Goal: Task Accomplishment & Management: Use online tool/utility

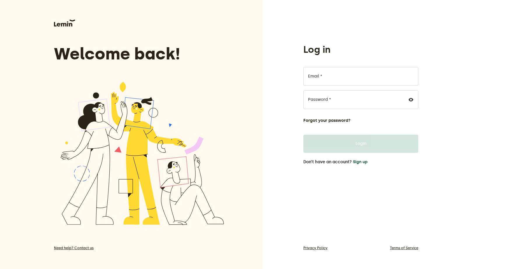
click at [358, 163] on button "Sign up" at bounding box center [360, 162] width 15 height 5
click at [362, 162] on button "Sign up" at bounding box center [360, 162] width 15 height 5
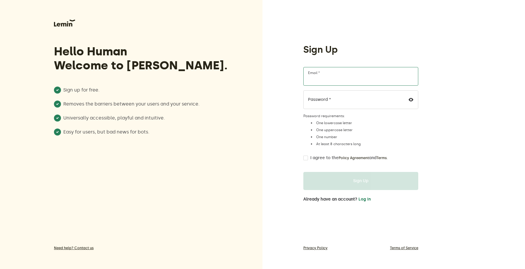
click at [326, 70] on input "Email *" at bounding box center [360, 76] width 115 height 19
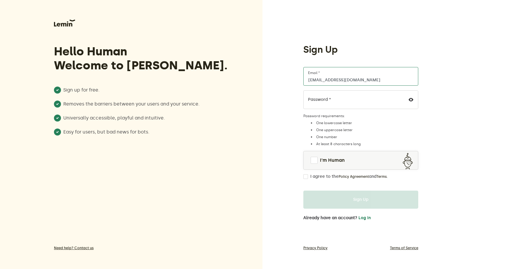
type input "[EMAIL_ADDRESS][DOMAIN_NAME]"
click at [316, 162] on span at bounding box center [313, 160] width 7 height 7
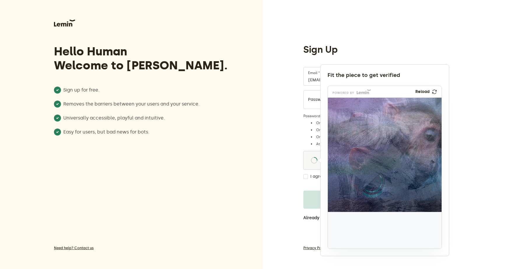
drag, startPoint x: 350, startPoint y: 237, endPoint x: 377, endPoint y: 191, distance: 53.2
click at [377, 191] on img at bounding box center [334, 222] width 189 height 114
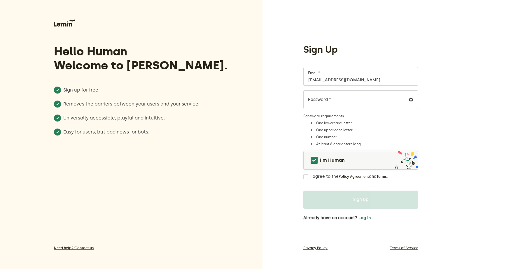
click at [307, 175] on input "I agree to the Policy Agreement and Terms ." at bounding box center [305, 176] width 5 height 5
checkbox input "true"
click at [415, 186] on form "info@razagems.com Email * Password * Password requirements: One lowercase lette…" at bounding box center [360, 138] width 115 height 142
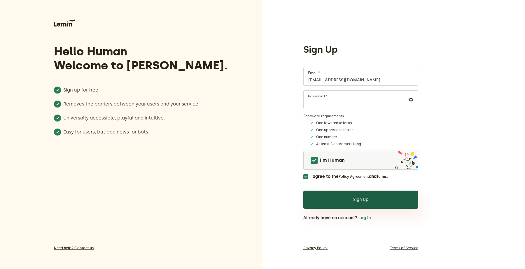
click at [369, 201] on button "Sign Up" at bounding box center [360, 200] width 115 height 18
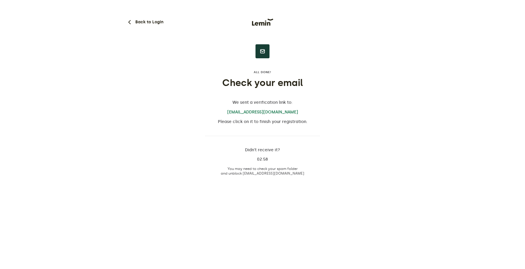
click at [366, 105] on div "Back to Login All done! Check your email We sent a verification link to: info@r…" at bounding box center [262, 90] width 273 height 180
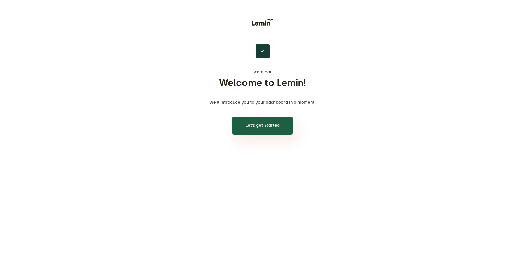
click at [261, 125] on button "Let’s get Started" at bounding box center [262, 126] width 60 height 18
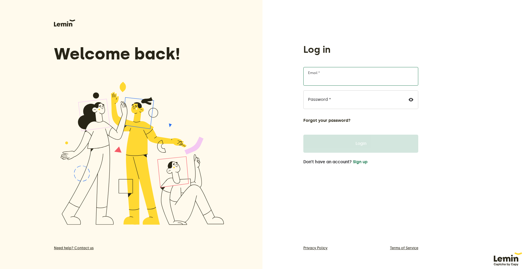
click at [324, 83] on input "Email *" at bounding box center [360, 76] width 115 height 19
type input "[EMAIL_ADDRESS][DOMAIN_NAME]"
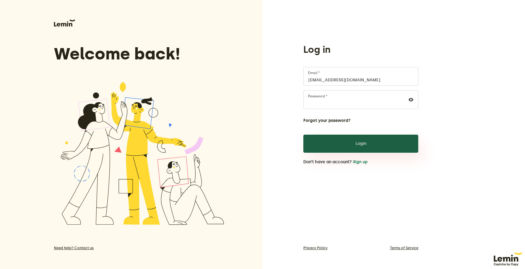
click at [351, 141] on button "Login" at bounding box center [360, 144] width 115 height 18
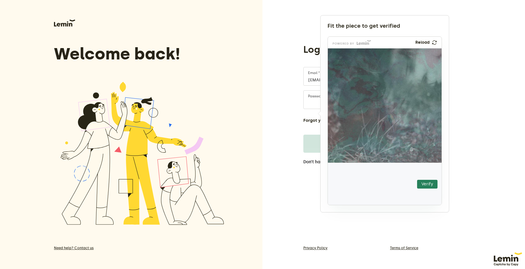
drag, startPoint x: 351, startPoint y: 191, endPoint x: 401, endPoint y: 142, distance: 69.9
click at [401, 142] on img at bounding box center [363, 169] width 200 height 114
click at [424, 184] on button "Verify" at bounding box center [427, 184] width 20 height 9
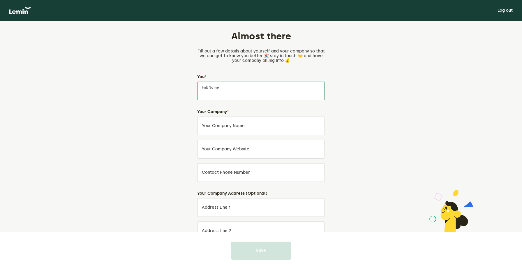
click at [219, 95] on input "Full Name" at bounding box center [261, 91] width 128 height 19
type input "[PERSON_NAME]"
type input "Raza Gems LLC"
type input "0585858602"
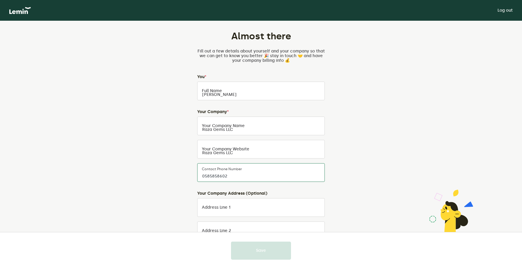
type input "[GEOGRAPHIC_DATA][PERSON_NAME]"
type input "[GEOGRAPHIC_DATA]"
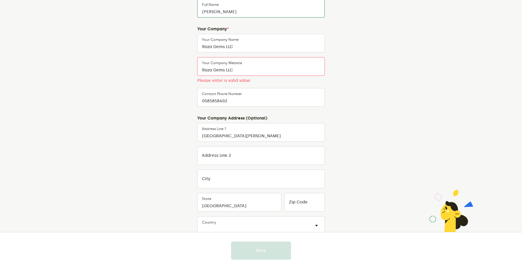
scroll to position [86, 0]
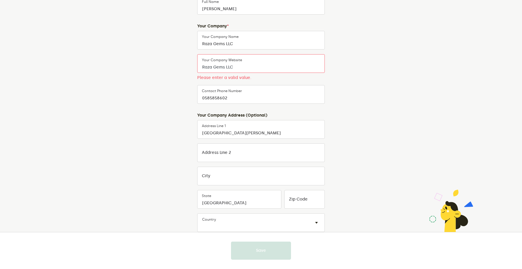
click at [232, 66] on input "Raza Gems LLC" at bounding box center [261, 63] width 128 height 19
paste input "[URL][DOMAIN_NAME]"
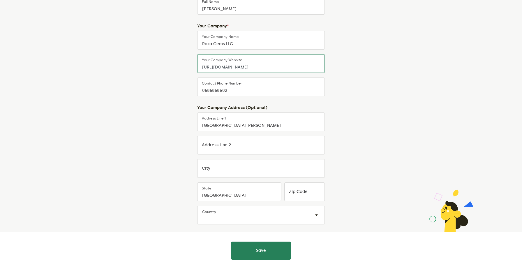
type input "[URL][DOMAIN_NAME]"
drag, startPoint x: 205, startPoint y: 91, endPoint x: 197, endPoint y: 94, distance: 7.7
click at [197, 94] on input "0585858602" at bounding box center [261, 87] width 128 height 19
type input "[PHONE_NUMBER]"
click at [145, 110] on div "Almost there Fill out a few details about yourself and your company so that we …" at bounding box center [261, 109] width 273 height 349
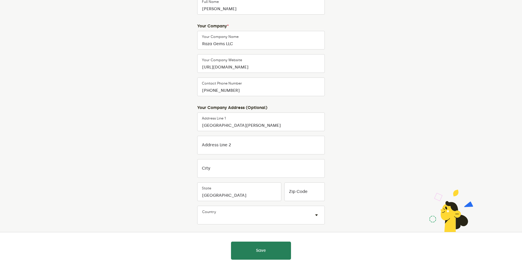
scroll to position [101, 0]
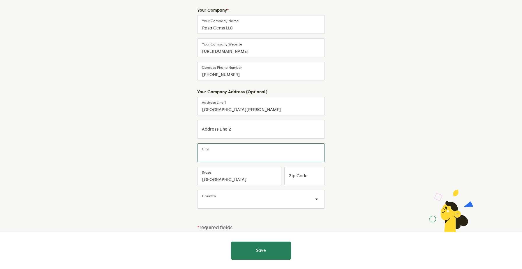
click at [219, 148] on input "City" at bounding box center [261, 152] width 128 height 19
type input "[GEOGRAPHIC_DATA]"
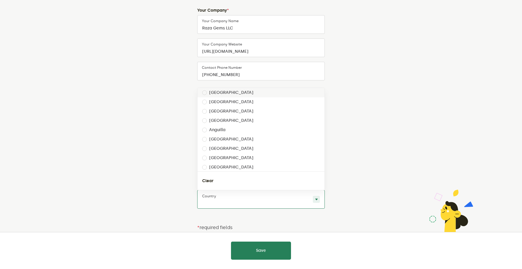
click at [231, 200] on input "text" at bounding box center [255, 202] width 106 height 7
type input "uni"
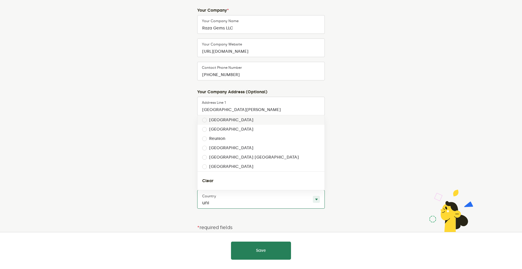
click at [254, 122] on div "[GEOGRAPHIC_DATA]" at bounding box center [261, 119] width 127 height 9
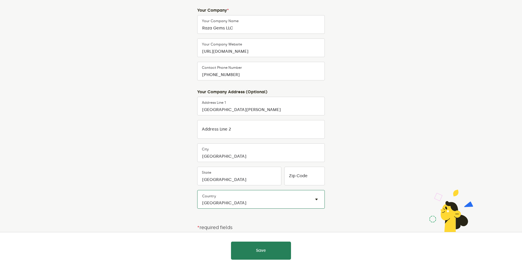
click at [295, 177] on label "Zip Code" at bounding box center [298, 176] width 19 height 5
click at [295, 177] on input "Zip Code" at bounding box center [304, 176] width 41 height 19
type input "00000"
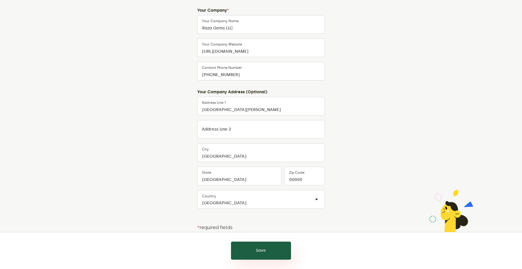
click at [257, 245] on button "Save" at bounding box center [261, 251] width 60 height 18
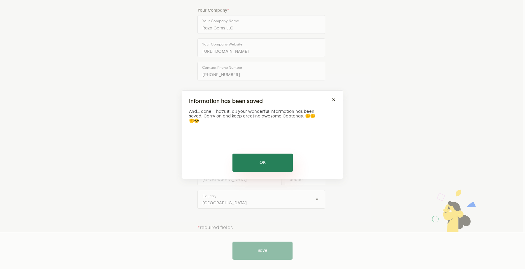
click at [271, 159] on button "OK" at bounding box center [262, 163] width 60 height 18
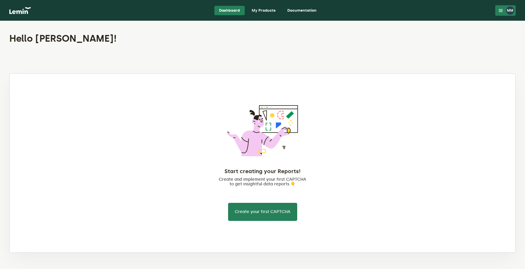
click at [259, 163] on div "Start creating your Reports! Create and implement your first CAPTCHA to get ins…" at bounding box center [262, 163] width 89 height 116
click at [259, 218] on button "Create your first CAPTCHA" at bounding box center [262, 212] width 69 height 18
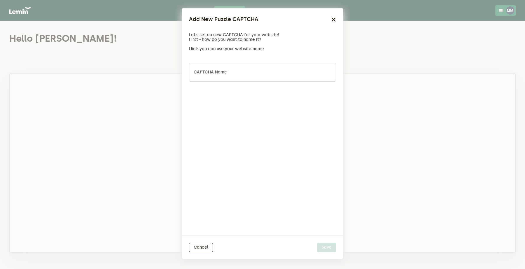
click at [216, 72] on label "CAPTCHA name" at bounding box center [209, 72] width 33 height 5
click at [216, 72] on input "CAPTCHA name" at bounding box center [262, 72] width 147 height 19
type input "Raza Gems LLC"
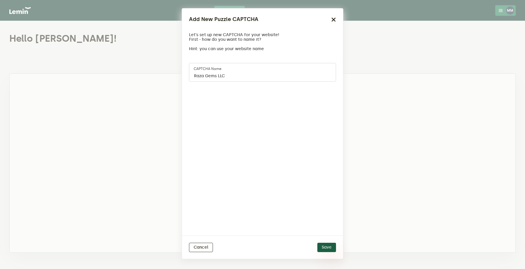
click at [327, 244] on button "Save" at bounding box center [326, 247] width 19 height 9
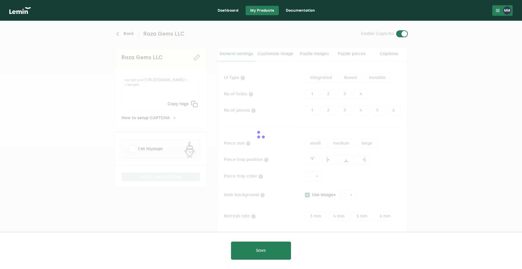
type input "white"
checkbox input "true"
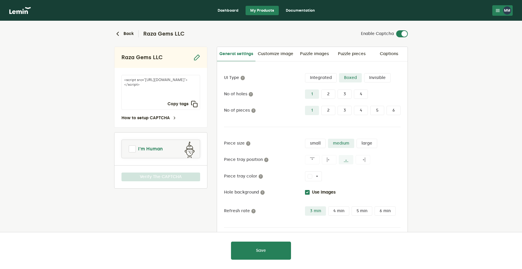
click at [130, 149] on span at bounding box center [132, 148] width 7 height 7
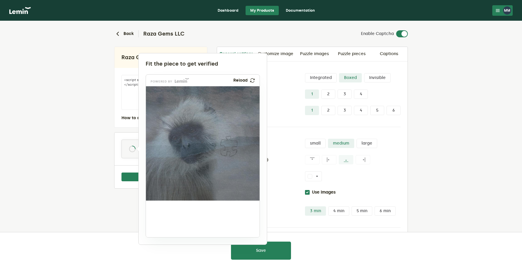
drag, startPoint x: 165, startPoint y: 218, endPoint x: 229, endPoint y: 146, distance: 96.6
click at [229, 146] on img at bounding box center [190, 185] width 189 height 114
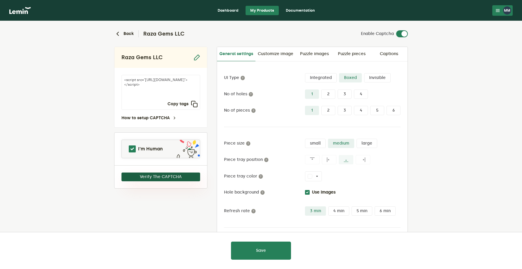
click at [178, 176] on button "Verify The CAPTCHA" at bounding box center [161, 177] width 79 height 9
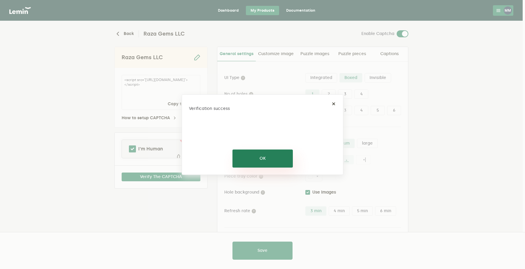
click at [254, 167] on button "OK" at bounding box center [262, 158] width 60 height 18
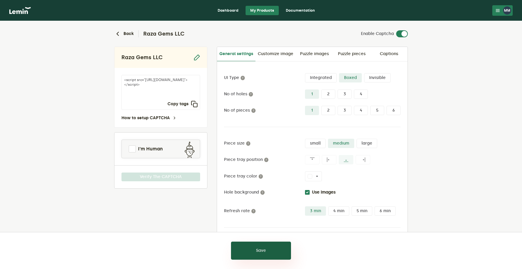
click at [256, 257] on button "Save" at bounding box center [261, 251] width 60 height 18
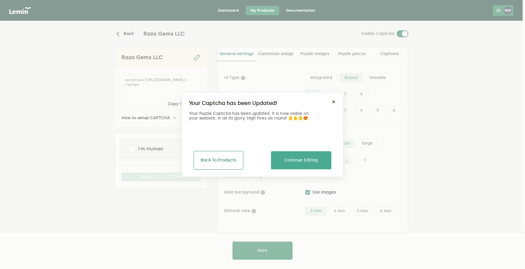
click at [224, 156] on button "Back To Products" at bounding box center [218, 160] width 50 height 19
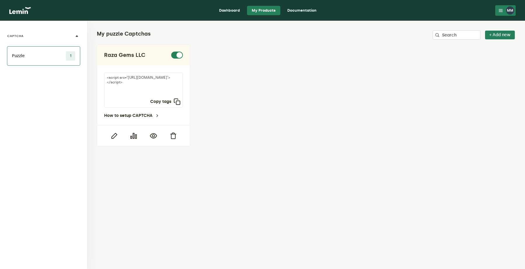
click at [300, 9] on link "Documentation" at bounding box center [301, 10] width 38 height 9
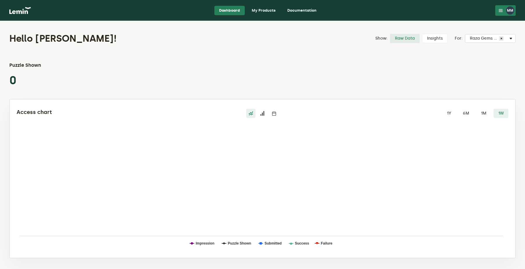
click at [261, 13] on link "My Products" at bounding box center [263, 10] width 33 height 9
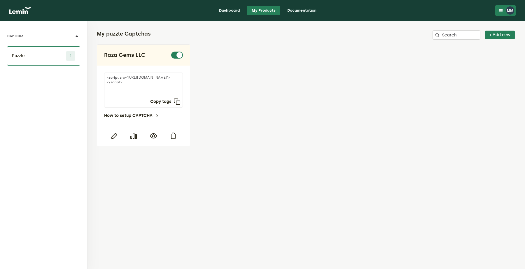
click at [306, 11] on link "Documentation" at bounding box center [301, 10] width 38 height 9
click at [271, 78] on div "Raza Gems LLC <script src="https://api.leminnow.com/captcha/v1/cropped/CROPPED_…" at bounding box center [306, 95] width 418 height 102
click at [296, 13] on link "Documentation" at bounding box center [301, 10] width 38 height 9
click at [154, 137] on icon "button" at bounding box center [153, 135] width 7 height 7
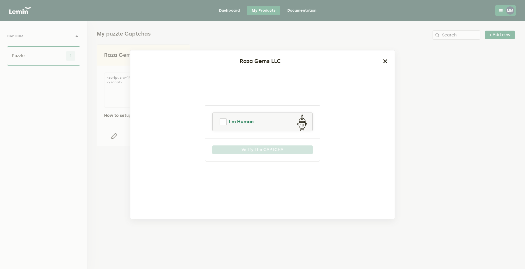
click at [218, 122] on link "I'm Human" at bounding box center [262, 122] width 100 height 14
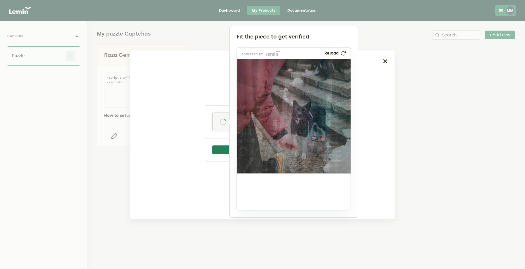
drag, startPoint x: 260, startPoint y: 188, endPoint x: 320, endPoint y: 141, distance: 76.5
click at [320, 141] on img at bounding box center [278, 183] width 189 height 114
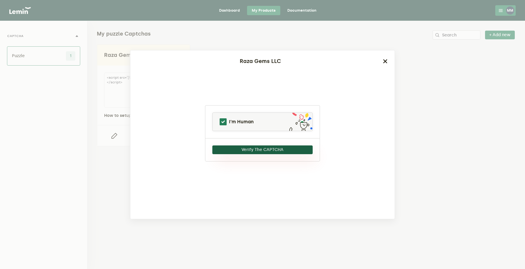
click at [293, 146] on button "Verify The CAPTCHA" at bounding box center [262, 149] width 100 height 9
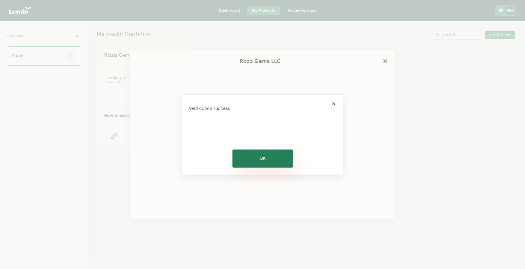
click at [283, 156] on button "OK" at bounding box center [262, 158] width 60 height 18
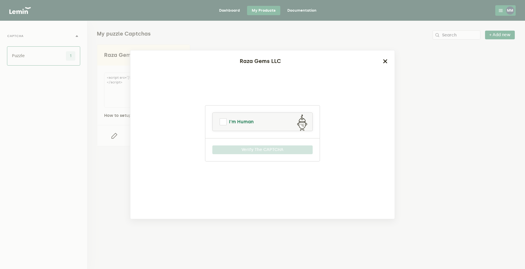
click at [223, 122] on span at bounding box center [222, 121] width 7 height 7
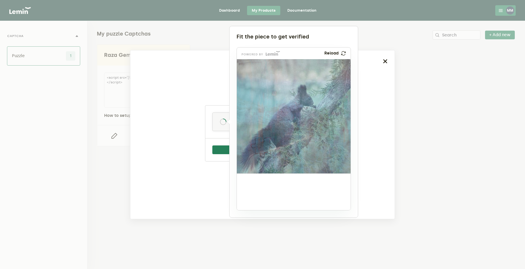
drag, startPoint x: 256, startPoint y: 192, endPoint x: 263, endPoint y: 148, distance: 44.2
click at [263, 148] on img at bounding box center [224, 186] width 189 height 114
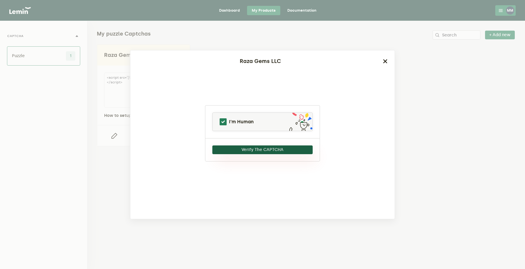
click at [273, 150] on button "Verify The CAPTCHA" at bounding box center [262, 149] width 100 height 9
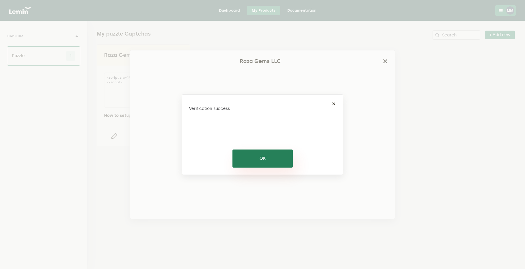
click at [253, 154] on button "OK" at bounding box center [262, 158] width 60 height 18
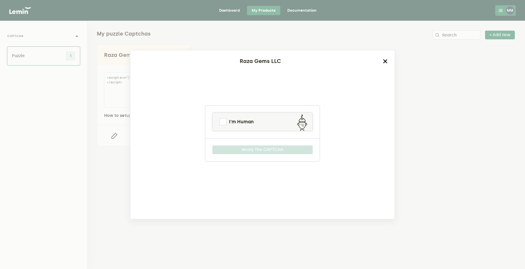
click at [385, 62] on icon "button" at bounding box center [385, 61] width 5 height 5
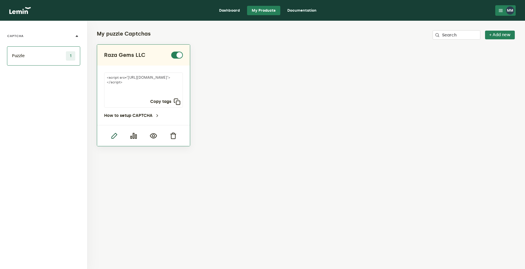
click at [112, 137] on icon "button" at bounding box center [113, 135] width 7 height 7
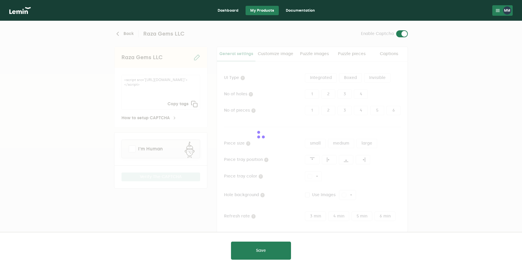
type input "white"
checkbox input "true"
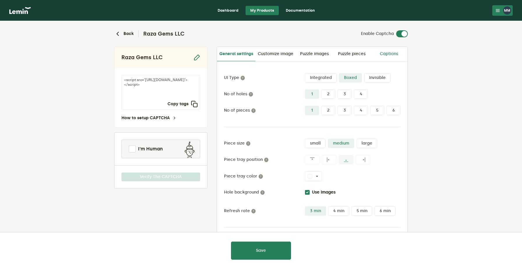
click at [400, 53] on link "Captions" at bounding box center [388, 54] width 37 height 14
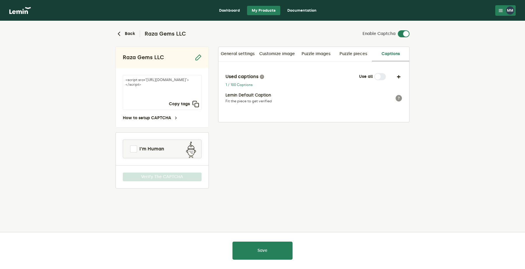
click at [386, 73] on label at bounding box center [386, 73] width 0 height 0
click at [355, 54] on link "Puzzle pieces" at bounding box center [352, 54] width 37 height 14
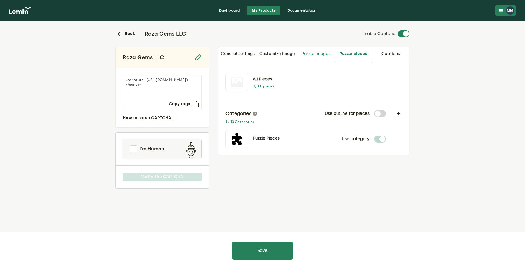
click at [322, 55] on link "Puzzle images" at bounding box center [315, 54] width 37 height 14
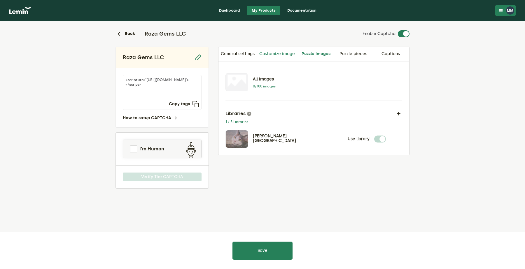
click at [284, 56] on link "Customize image" at bounding box center [277, 54] width 40 height 14
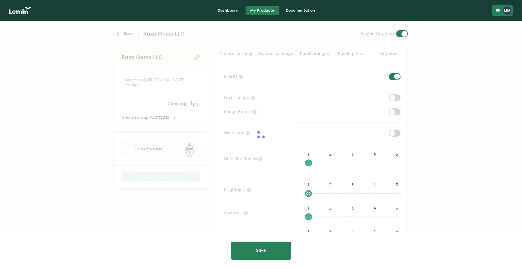
checkbox input "true"
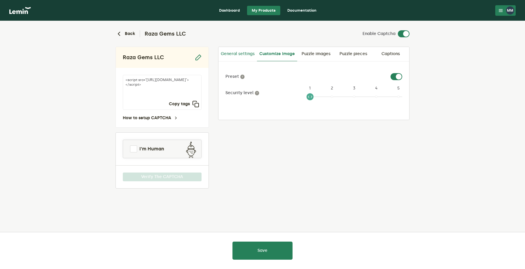
click at [242, 60] on link "General settings" at bounding box center [237, 54] width 38 height 14
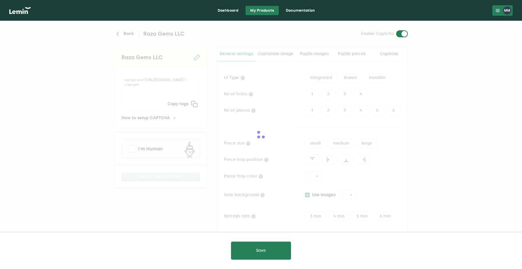
type input "white"
checkbox input "true"
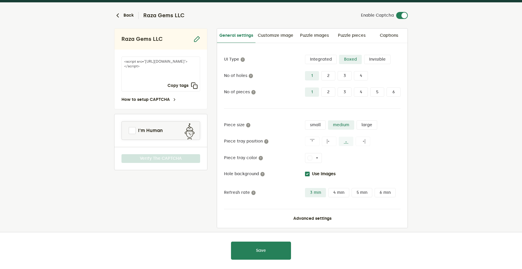
scroll to position [24, 0]
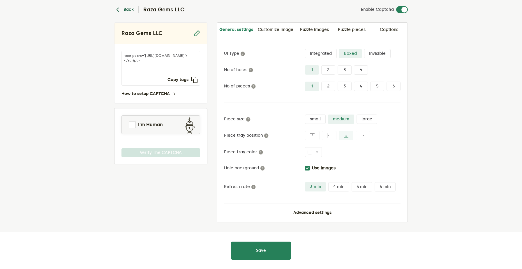
click at [120, 11] on icon "button" at bounding box center [117, 9] width 7 height 7
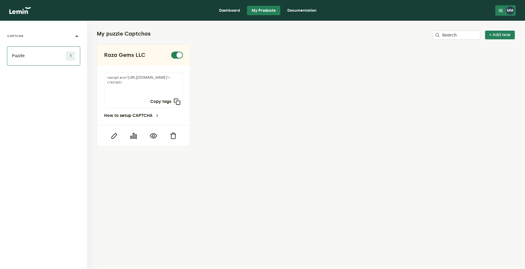
click at [509, 9] on div "MM" at bounding box center [510, 10] width 8 height 8
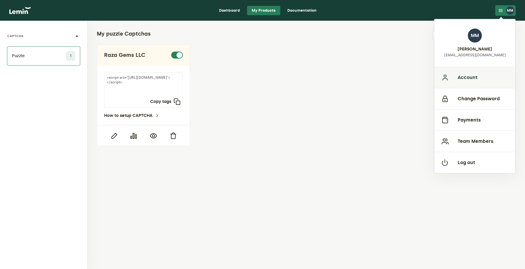
click at [472, 72] on button "Account" at bounding box center [474, 77] width 81 height 21
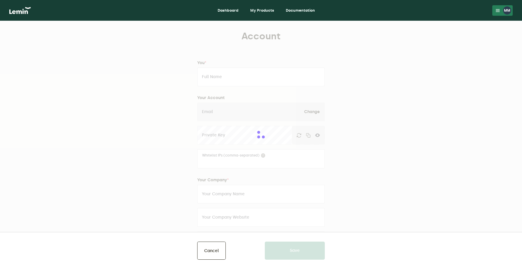
type input "[PERSON_NAME]"
type input "[EMAIL_ADDRESS][DOMAIN_NAME]"
type input "Raza Gems LLC"
type input "[URL][DOMAIN_NAME]"
type input "[PHONE_NUMBER]"
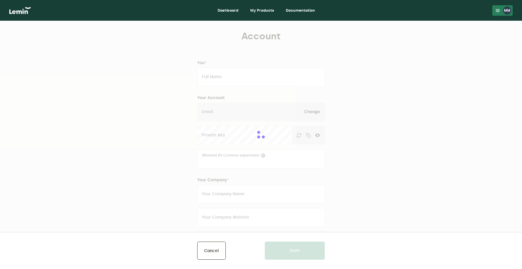
type input "[GEOGRAPHIC_DATA][PERSON_NAME]"
type input "[GEOGRAPHIC_DATA]"
type input "00000"
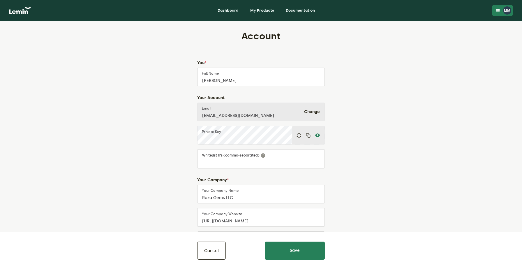
click at [318, 134] on icon at bounding box center [317, 135] width 5 height 5
click at [308, 136] on icon "button" at bounding box center [308, 135] width 5 height 5
click at [232, 155] on label "Whitelist IPs (comma-separated)" at bounding box center [233, 155] width 63 height 5
click at [226, 160] on form at bounding box center [261, 163] width 118 height 7
click at [498, 10] on icon at bounding box center [498, 10] width 5 height 5
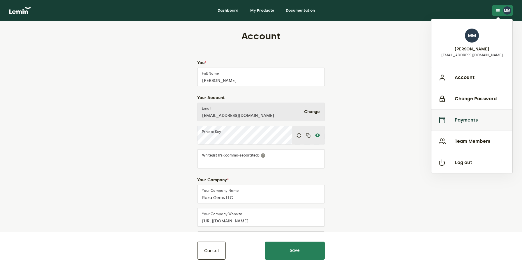
click at [470, 125] on button "Payments" at bounding box center [472, 119] width 81 height 21
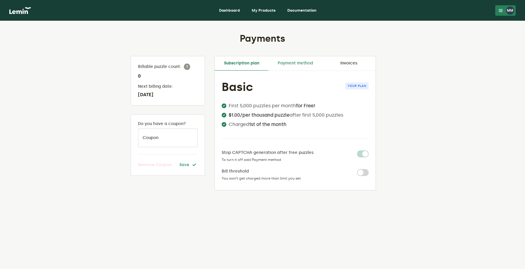
click at [295, 66] on link "Payment method" at bounding box center [295, 63] width 54 height 14
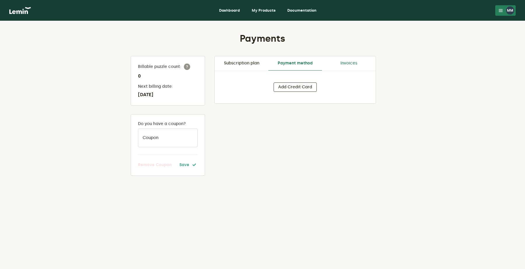
click at [342, 61] on link "Invoices" at bounding box center [349, 63] width 54 height 14
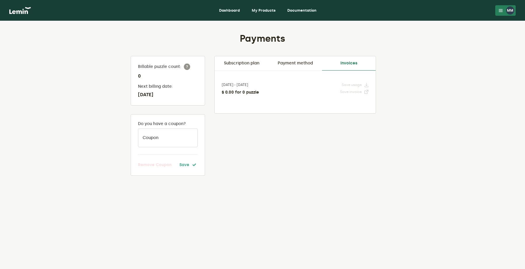
click at [277, 9] on link "My Products" at bounding box center [263, 10] width 33 height 9
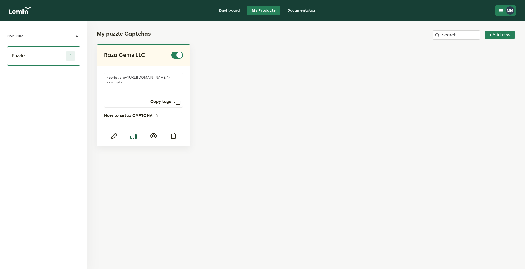
click at [132, 134] on icon "button" at bounding box center [133, 135] width 7 height 7
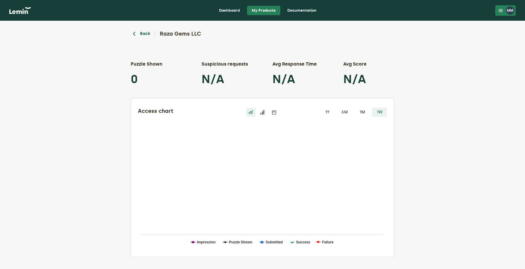
click at [138, 33] on button "Back" at bounding box center [141, 33] width 20 height 7
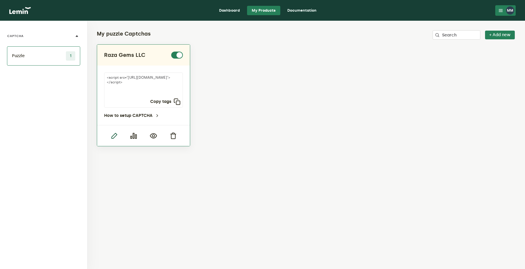
click at [114, 136] on icon "button" at bounding box center [113, 135] width 7 height 7
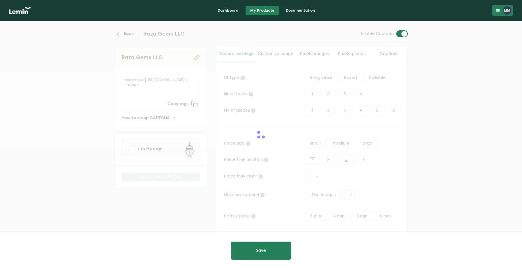
type input "white"
checkbox input "true"
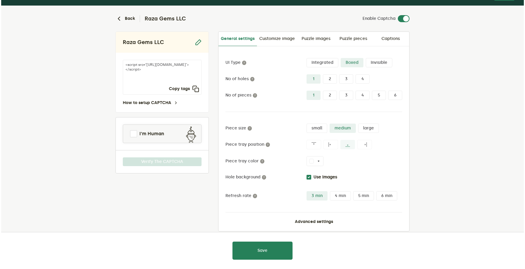
scroll to position [24, 0]
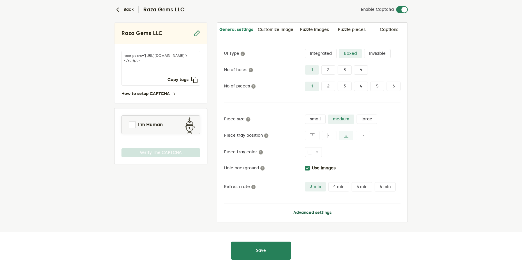
click at [303, 213] on button "Advanced settings" at bounding box center [312, 212] width 38 height 5
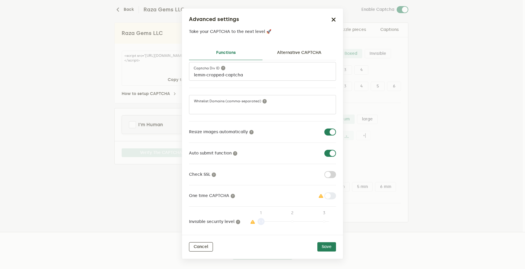
scroll to position [17, 0]
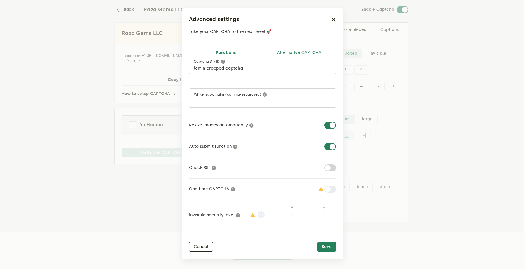
click at [294, 52] on link "Alternative CAPTCHA" at bounding box center [298, 53] width 73 height 14
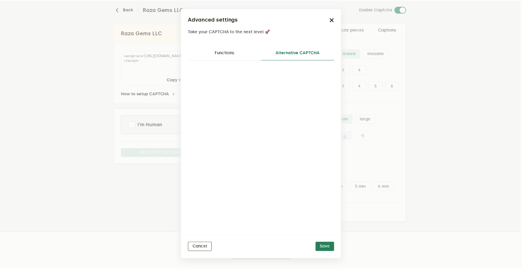
scroll to position [0, 0]
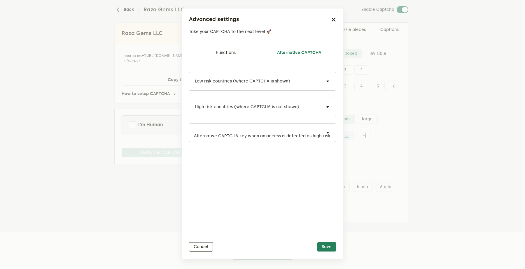
click at [335, 18] on icon "button" at bounding box center [333, 19] width 5 height 5
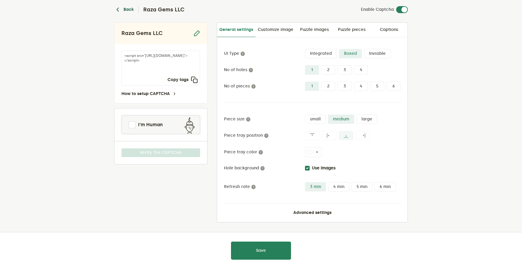
click at [118, 10] on icon "button" at bounding box center [117, 9] width 7 height 7
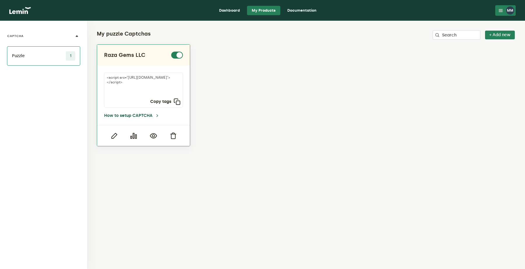
click at [156, 114] on icon at bounding box center [157, 115] width 5 height 5
click at [135, 118] on div "<script src="https://api.leminnow.com/captcha/v1/cropped/CROPPED_27245d3_3919fd…" at bounding box center [143, 95] width 93 height 59
click at [138, 115] on link "How to setup CAPTCHA" at bounding box center [131, 115] width 55 height 5
click at [177, 101] on icon "button" at bounding box center [176, 101] width 7 height 7
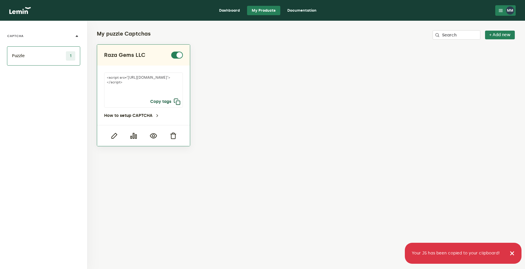
click at [176, 103] on icon "button" at bounding box center [176, 101] width 7 height 7
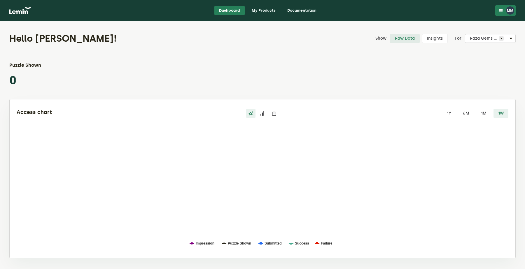
click at [262, 9] on link "My Products" at bounding box center [263, 10] width 33 height 9
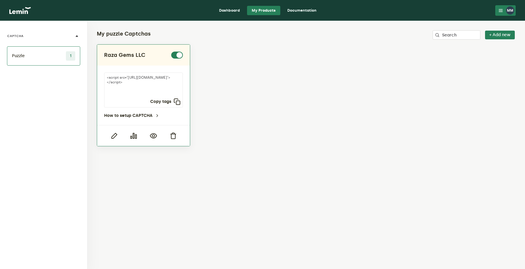
click at [131, 87] on textarea "<script src="[URL][DOMAIN_NAME]"></script>" at bounding box center [143, 90] width 79 height 35
click at [49, 94] on div "CAPTCHA > Puzzle CAPTCHA Puzzle 1" at bounding box center [43, 145] width 87 height 248
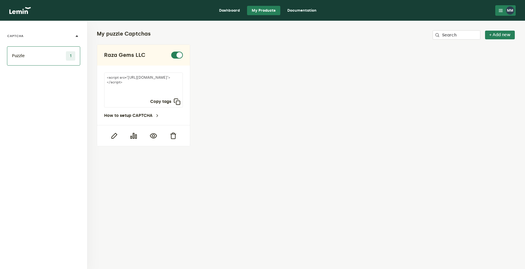
click at [29, 57] on li "Puzzle 1" at bounding box center [43, 55] width 73 height 19
click at [133, 137] on icon "button" at bounding box center [133, 135] width 7 height 7
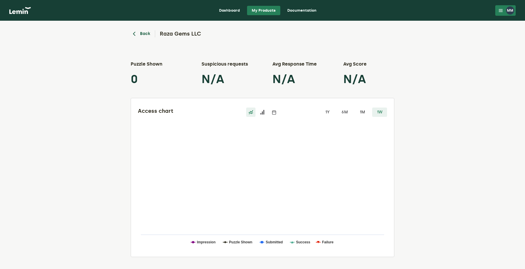
click at [136, 34] on icon "button" at bounding box center [134, 33] width 7 height 7
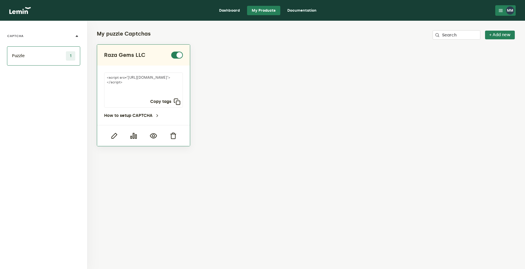
click at [153, 131] on div at bounding box center [143, 135] width 93 height 21
click at [153, 135] on icon "button" at bounding box center [153, 135] width 7 height 7
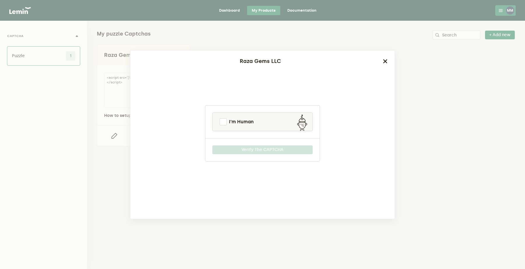
click at [384, 62] on icon "button" at bounding box center [385, 61] width 5 height 5
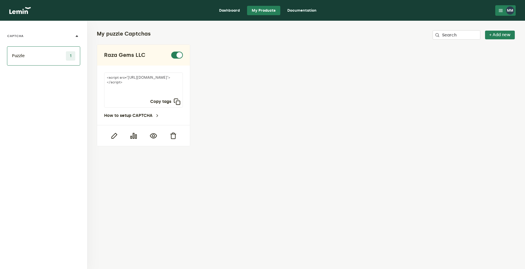
click at [234, 12] on link "Dashboard" at bounding box center [229, 10] width 30 height 9
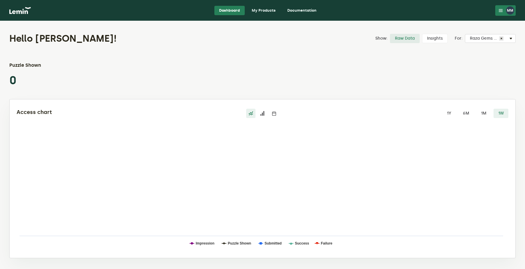
click at [507, 10] on div "MM" at bounding box center [510, 10] width 8 height 8
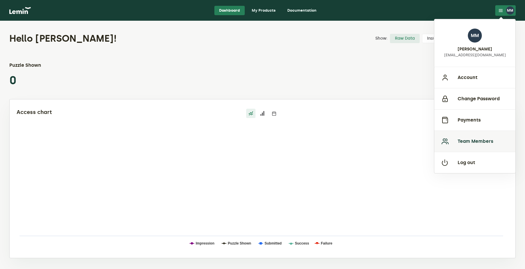
click at [469, 138] on button "Team Members" at bounding box center [474, 141] width 81 height 21
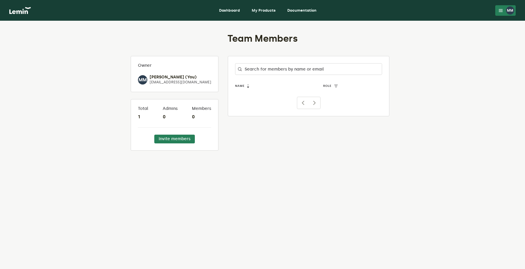
click at [504, 9] on button "MM" at bounding box center [505, 10] width 20 height 10
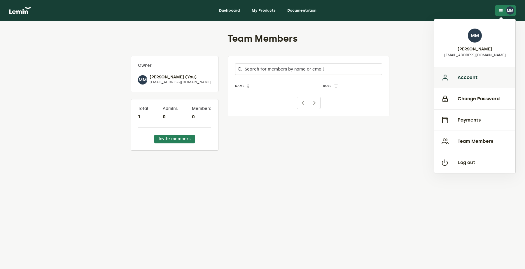
click at [471, 80] on button "Account" at bounding box center [474, 77] width 81 height 21
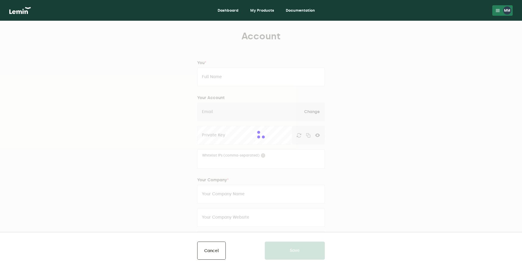
type input "[PERSON_NAME]"
type input "[EMAIL_ADDRESS][DOMAIN_NAME]"
type input "Raza Gems LLC"
type input "[URL][DOMAIN_NAME]"
type input "[PHONE_NUMBER]"
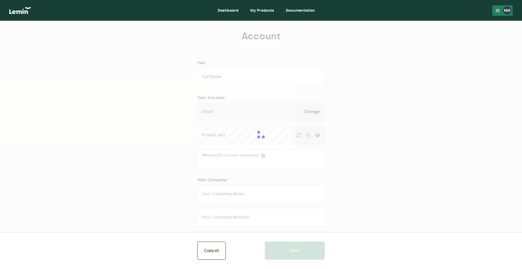
type input "[GEOGRAPHIC_DATA][PERSON_NAME]"
type input "[GEOGRAPHIC_DATA]"
type input "00000"
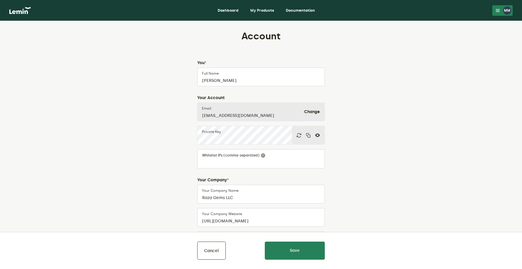
click at [506, 10] on div "MM" at bounding box center [507, 10] width 8 height 8
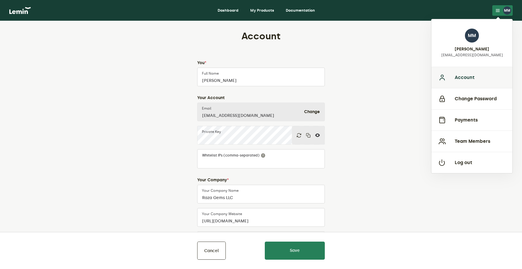
click at [478, 76] on button "Account" at bounding box center [472, 77] width 81 height 21
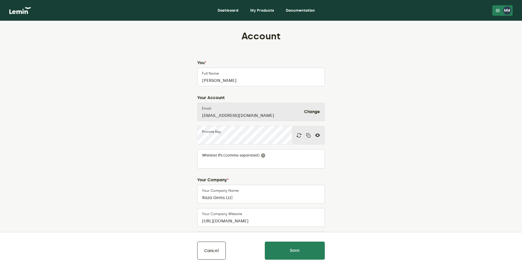
click at [503, 3] on nav "Dashboard My Products Documentation MM MM [PERSON_NAME] [EMAIL_ADDRESS][DOMAIN_…" at bounding box center [261, 10] width 522 height 21
click at [499, 13] on button "MM" at bounding box center [502, 10] width 20 height 10
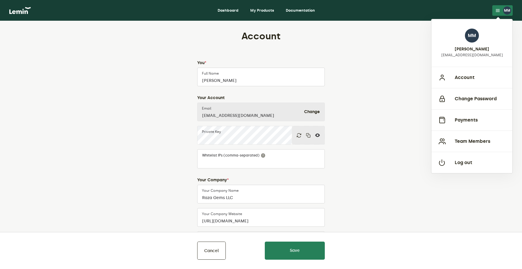
click at [471, 51] on h4 "[PERSON_NAME]" at bounding box center [472, 49] width 34 height 5
click at [227, 6] on link "Dashboard" at bounding box center [228, 10] width 30 height 9
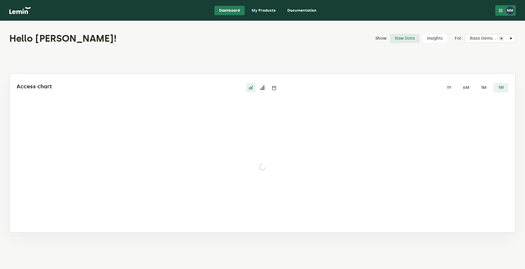
click at [265, 11] on link "My Products" at bounding box center [263, 10] width 33 height 9
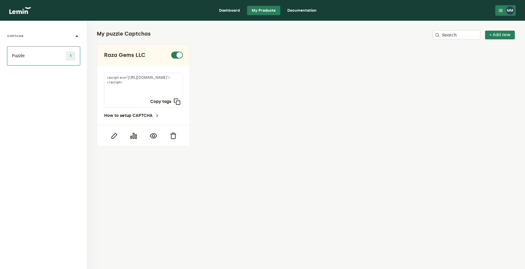
click at [299, 6] on link "Documentation" at bounding box center [301, 10] width 38 height 9
click at [152, 83] on textarea "<script src="[URL][DOMAIN_NAME]"></script>" at bounding box center [143, 90] width 79 height 35
